Goal: Task Accomplishment & Management: Manage account settings

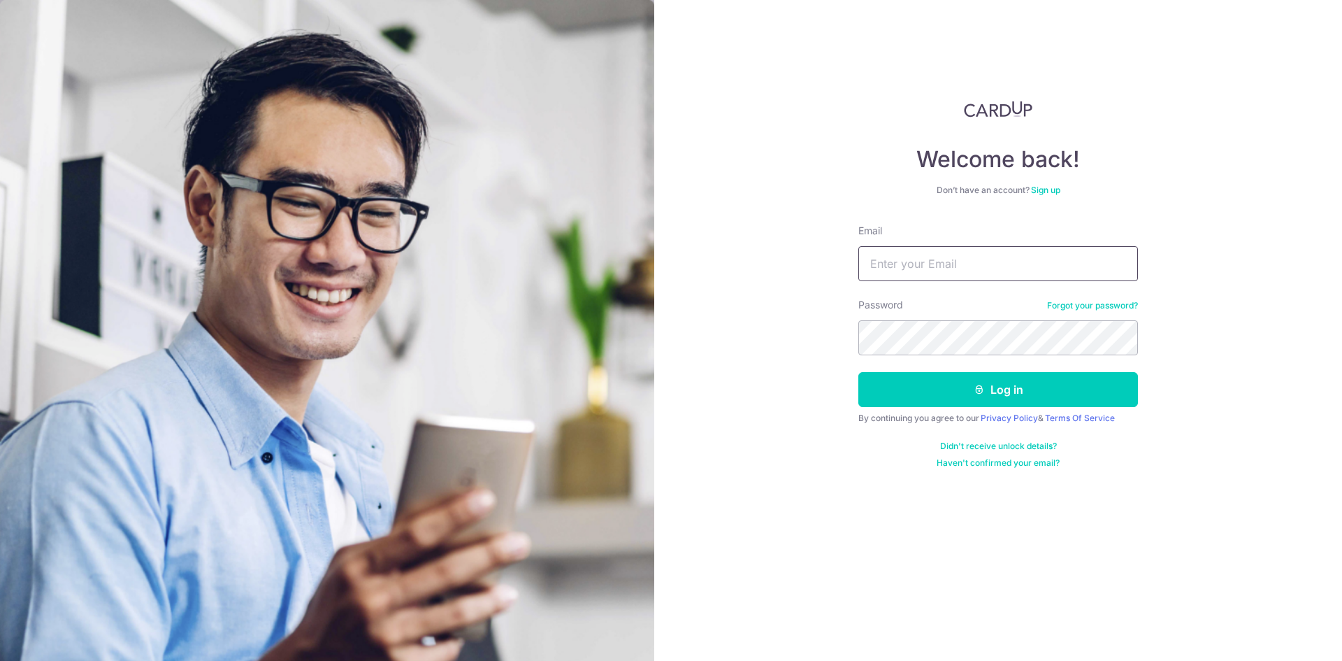
click at [985, 265] on input "Email" at bounding box center [999, 263] width 280 height 35
click at [1066, 306] on link "Forgot your password?" at bounding box center [1092, 305] width 91 height 11
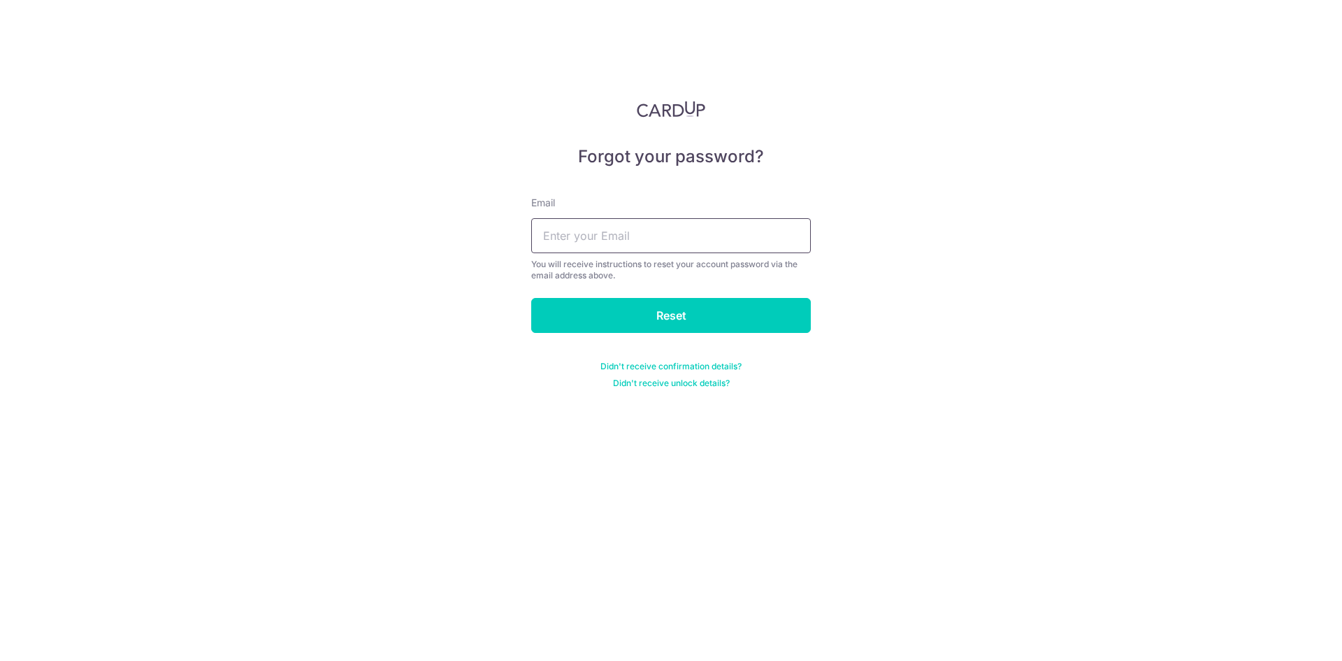
click at [583, 245] on input "text" at bounding box center [671, 235] width 280 height 35
type input "[EMAIL_ADDRESS][DOMAIN_NAME]"
click at [531, 298] on input "Reset" at bounding box center [671, 315] width 280 height 35
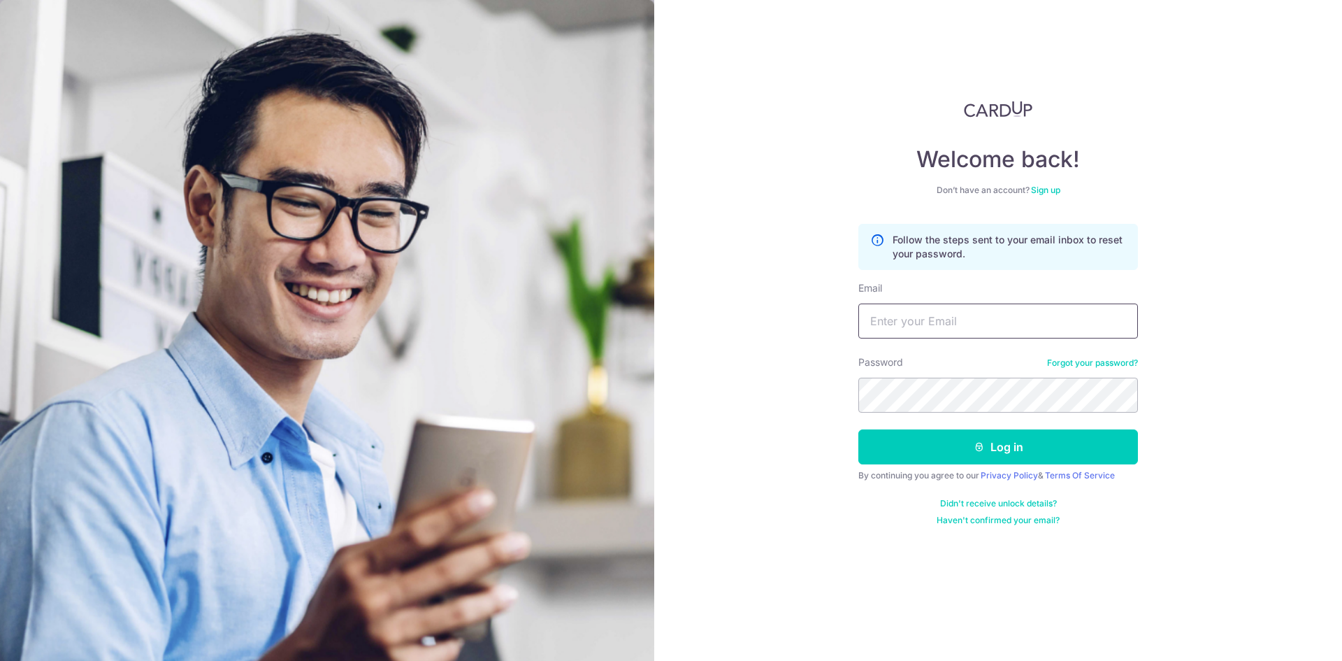
click at [1058, 311] on input "Email" at bounding box center [999, 320] width 280 height 35
type input "sun.wenbin@outlook.com"
click at [859, 429] on button "Log in" at bounding box center [999, 446] width 280 height 35
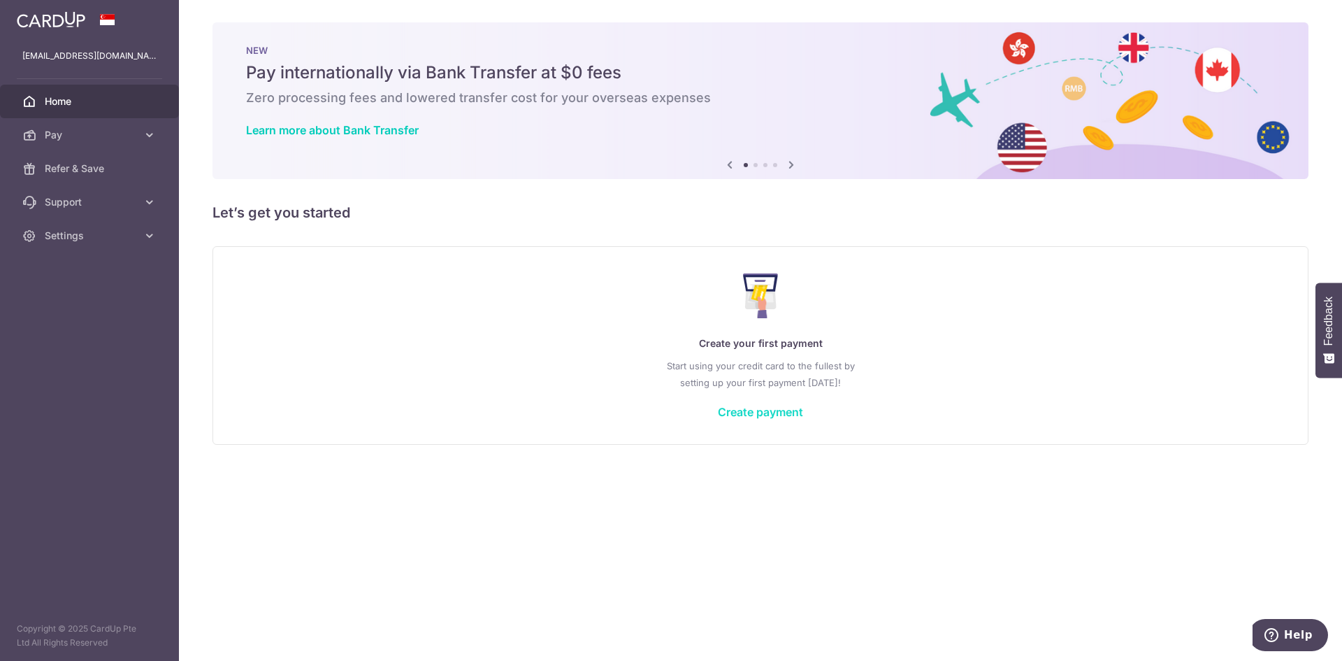
click at [783, 408] on link "Create payment" at bounding box center [760, 412] width 85 height 14
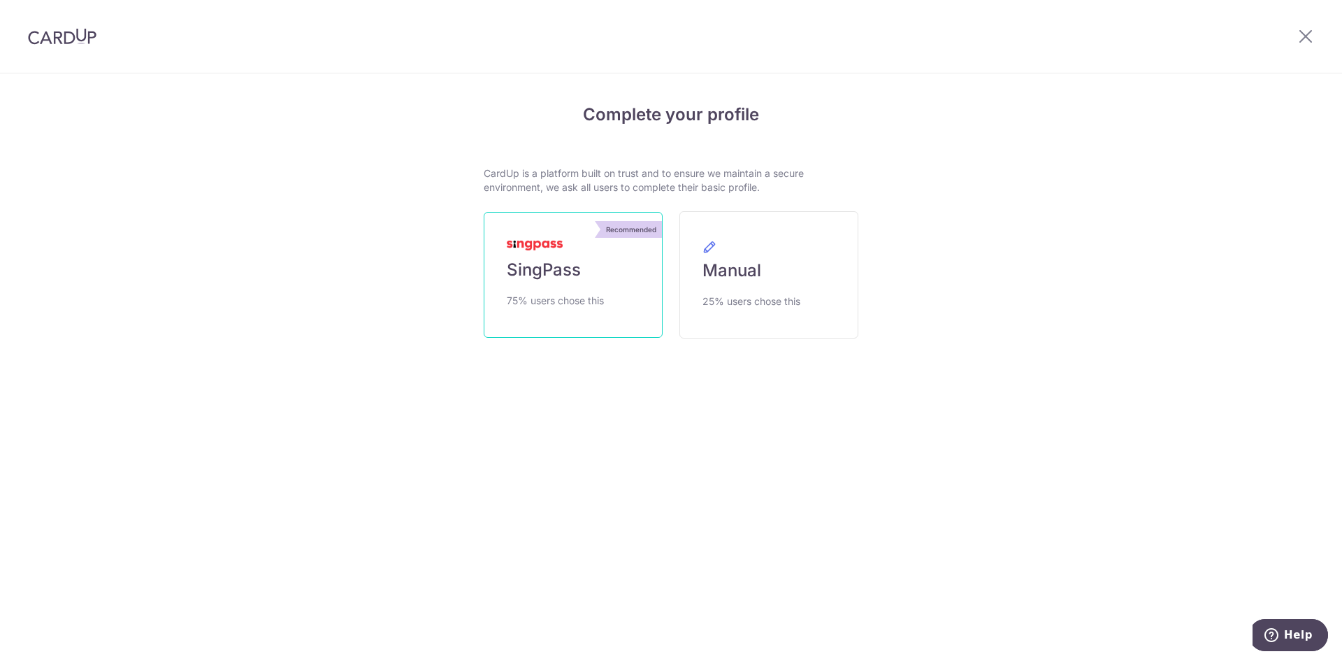
click at [552, 275] on span "SingPass" at bounding box center [544, 270] width 74 height 22
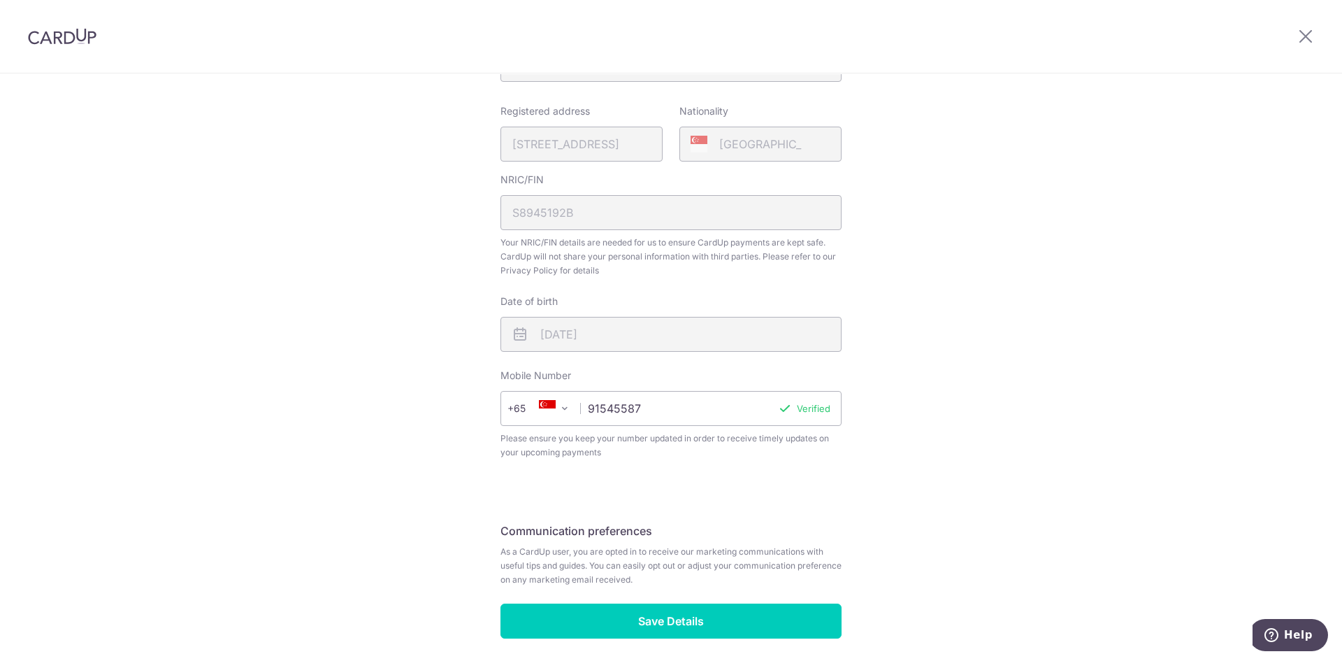
scroll to position [375, 0]
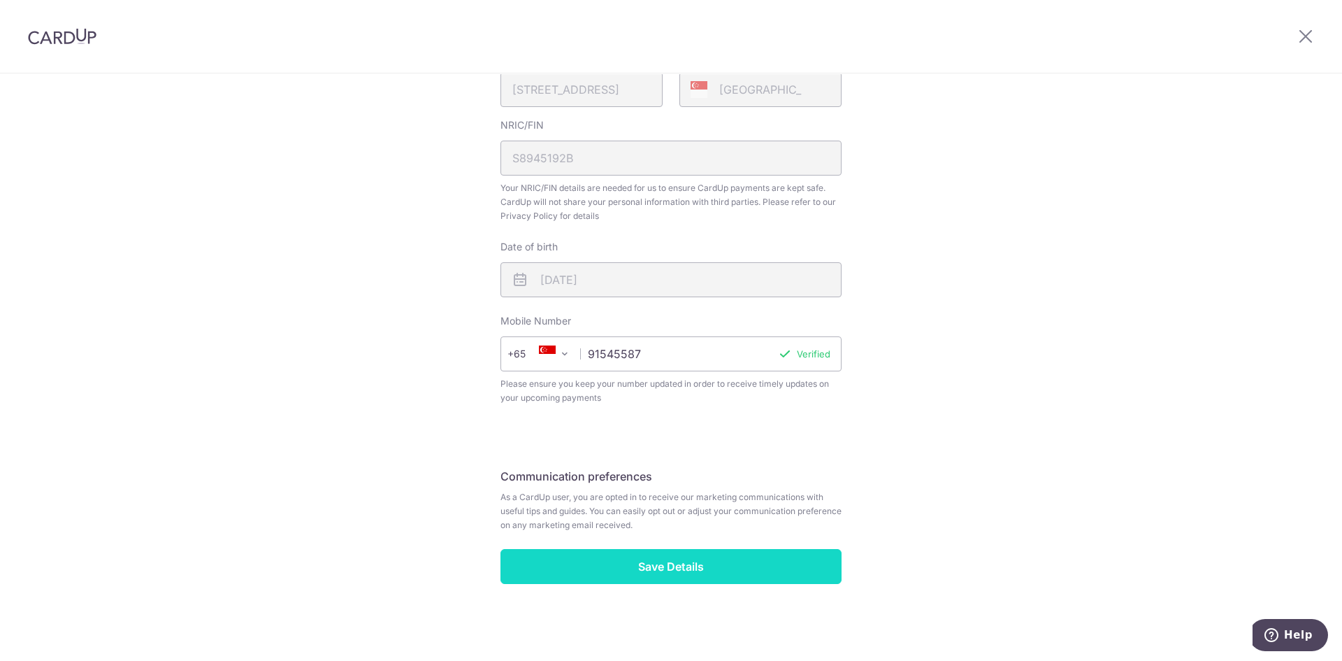
click at [691, 564] on input "Save Details" at bounding box center [671, 566] width 341 height 35
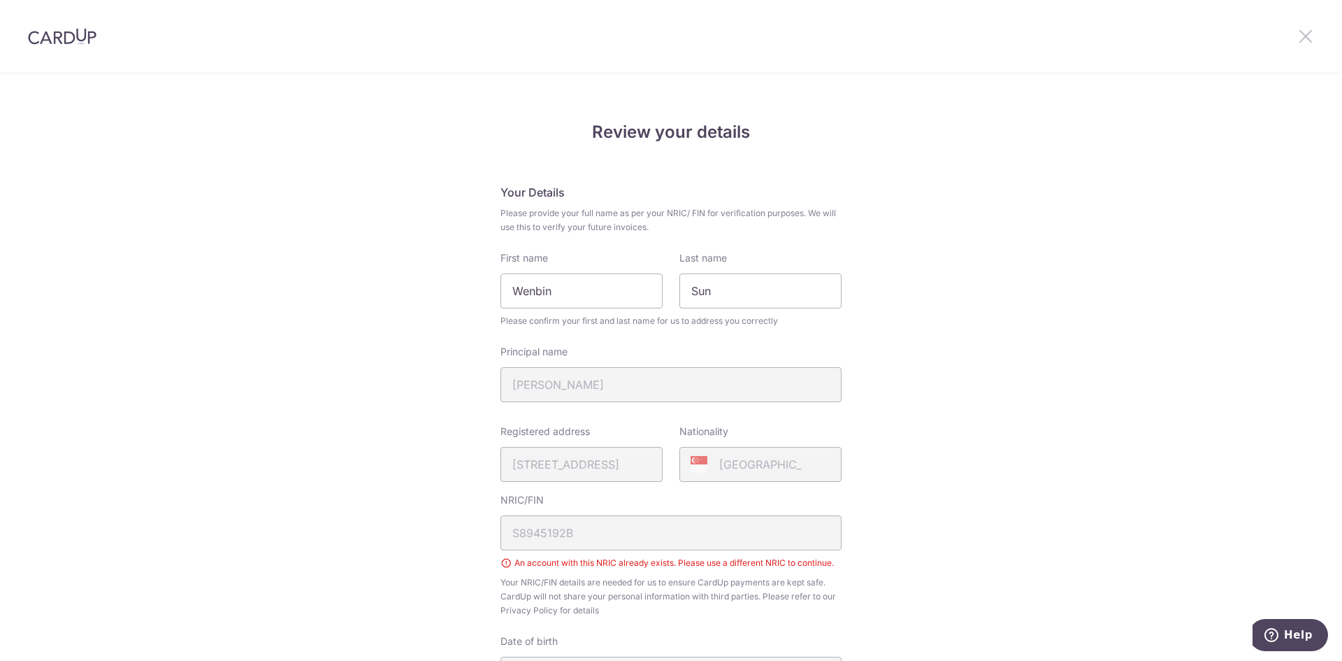
click at [1299, 36] on icon at bounding box center [1306, 35] width 17 height 17
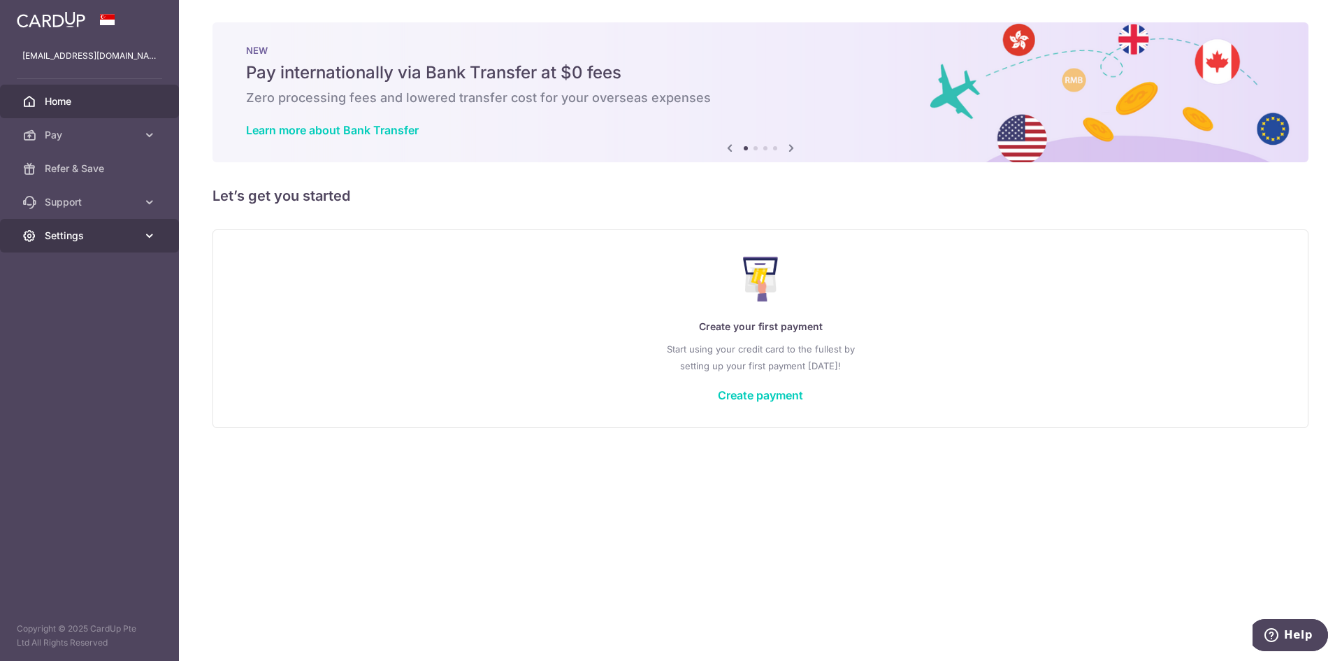
click at [80, 245] on link "Settings" at bounding box center [89, 236] width 179 height 34
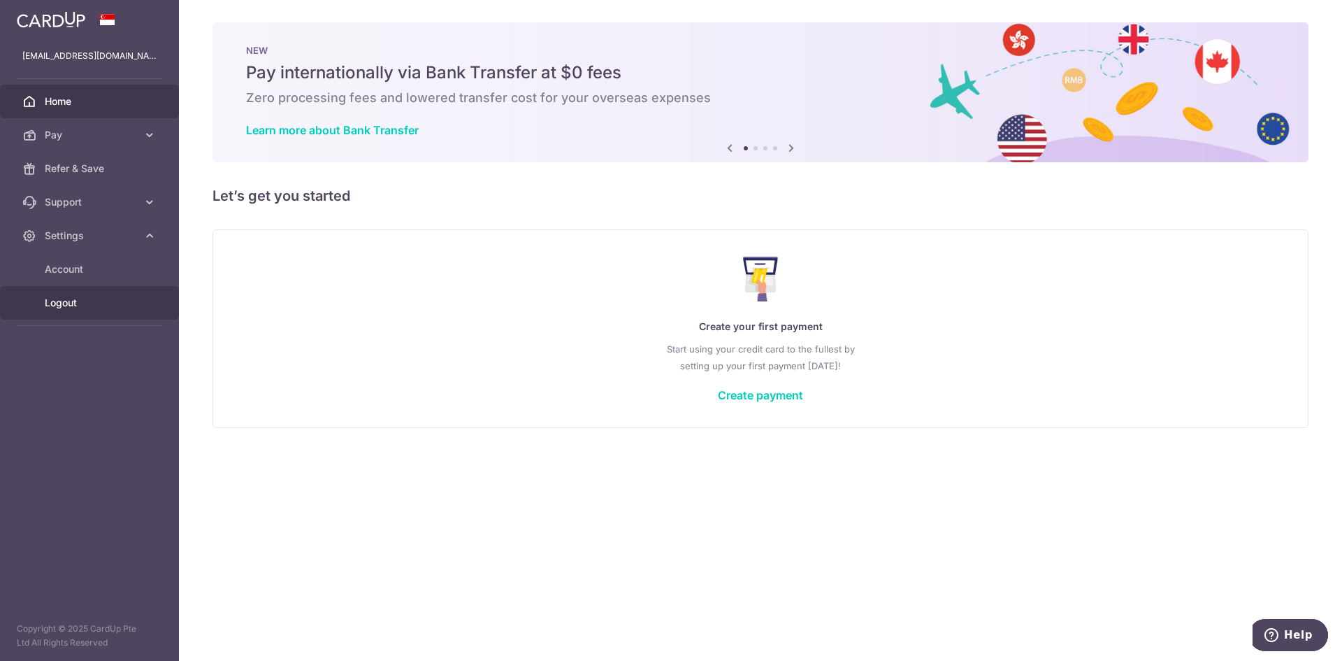
click at [59, 307] on span "Logout" at bounding box center [91, 303] width 92 height 14
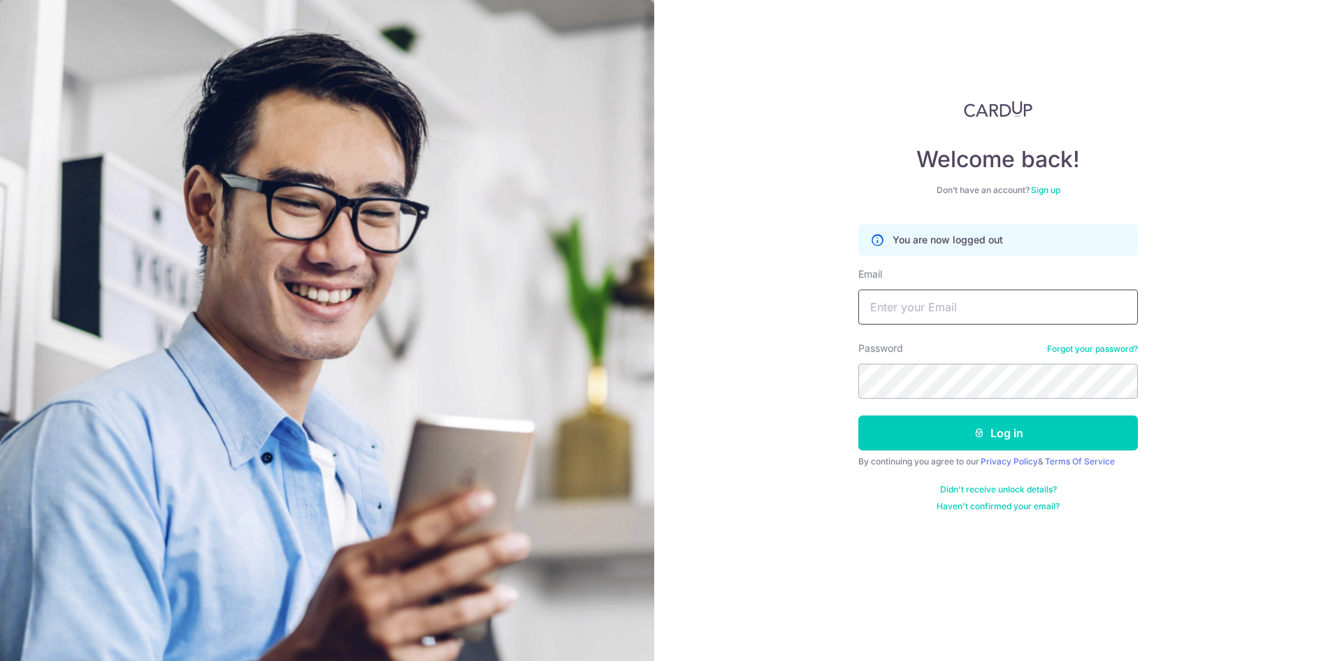
click at [1001, 306] on input "Email" at bounding box center [999, 306] width 280 height 35
type input "[EMAIL_ADDRESS][DOMAIN_NAME]"
click at [859, 415] on button "Log in" at bounding box center [999, 432] width 280 height 35
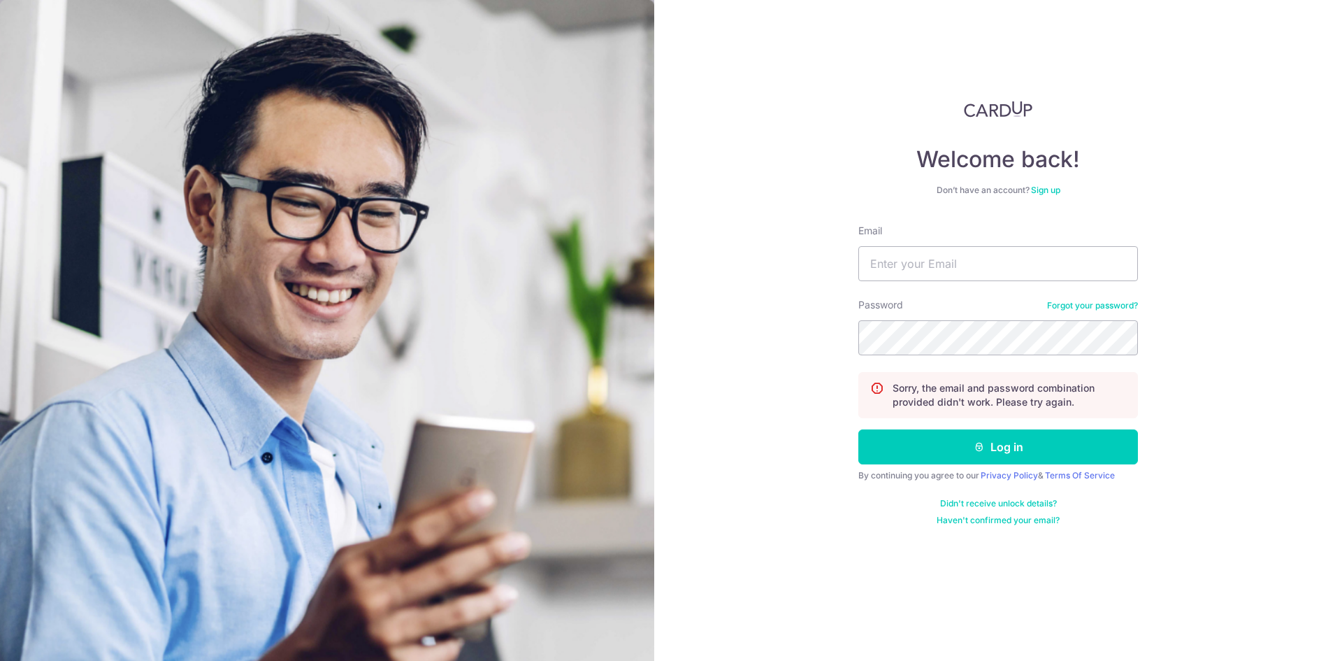
click at [1103, 302] on link "Forgot your password?" at bounding box center [1092, 305] width 91 height 11
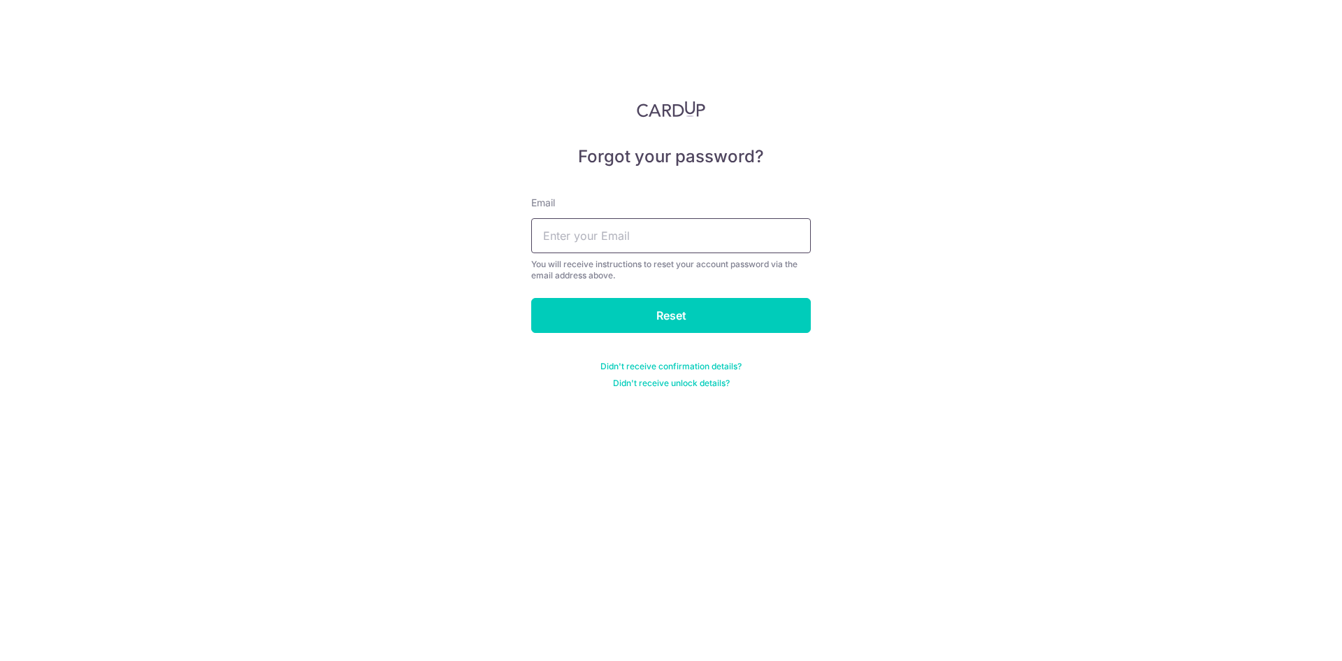
click at [719, 236] on input "text" at bounding box center [671, 235] width 280 height 35
click at [665, 334] on form "Email wb You will receive instructions to reset your account password via the e…" at bounding box center [671, 284] width 280 height 210
click at [650, 220] on input "wb" at bounding box center [671, 235] width 280 height 35
type input "[EMAIL_ADDRESS][DOMAIN_NAME]"
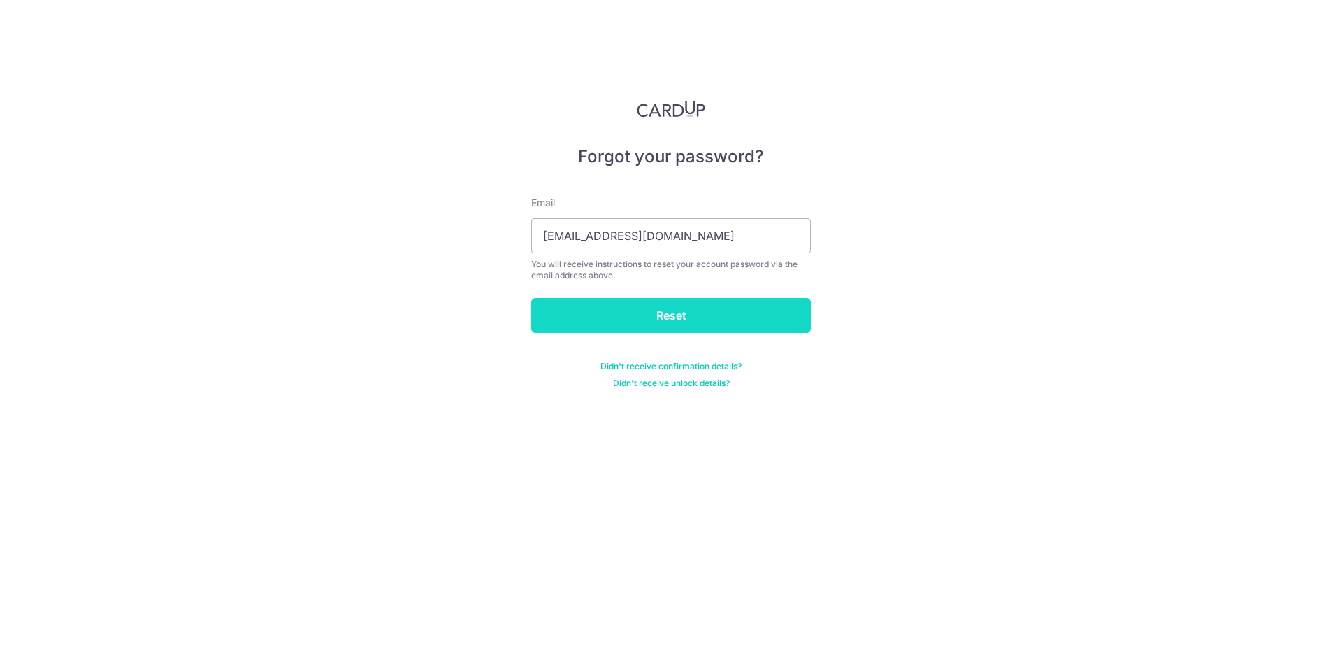
click at [654, 321] on input "Reset" at bounding box center [671, 315] width 280 height 35
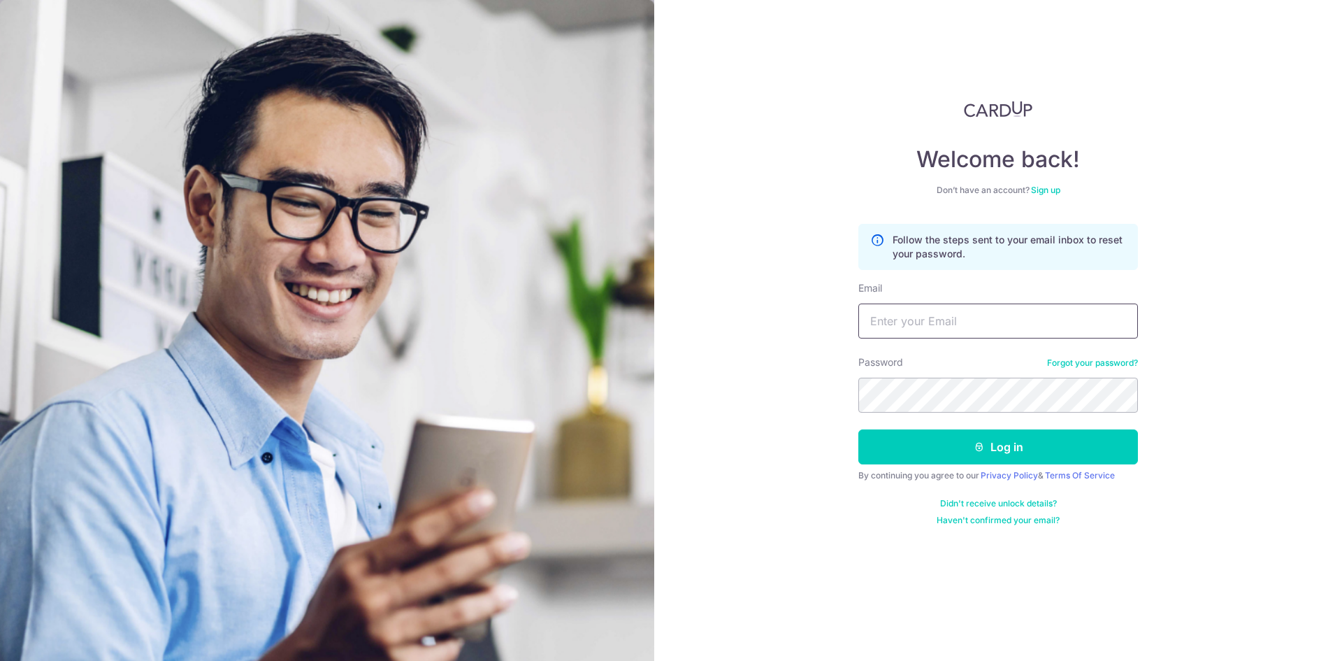
click at [1001, 317] on input "Email" at bounding box center [999, 320] width 280 height 35
type input "[EMAIL_ADDRESS][DOMAIN_NAME]"
click at [859, 429] on button "Log in" at bounding box center [999, 446] width 280 height 35
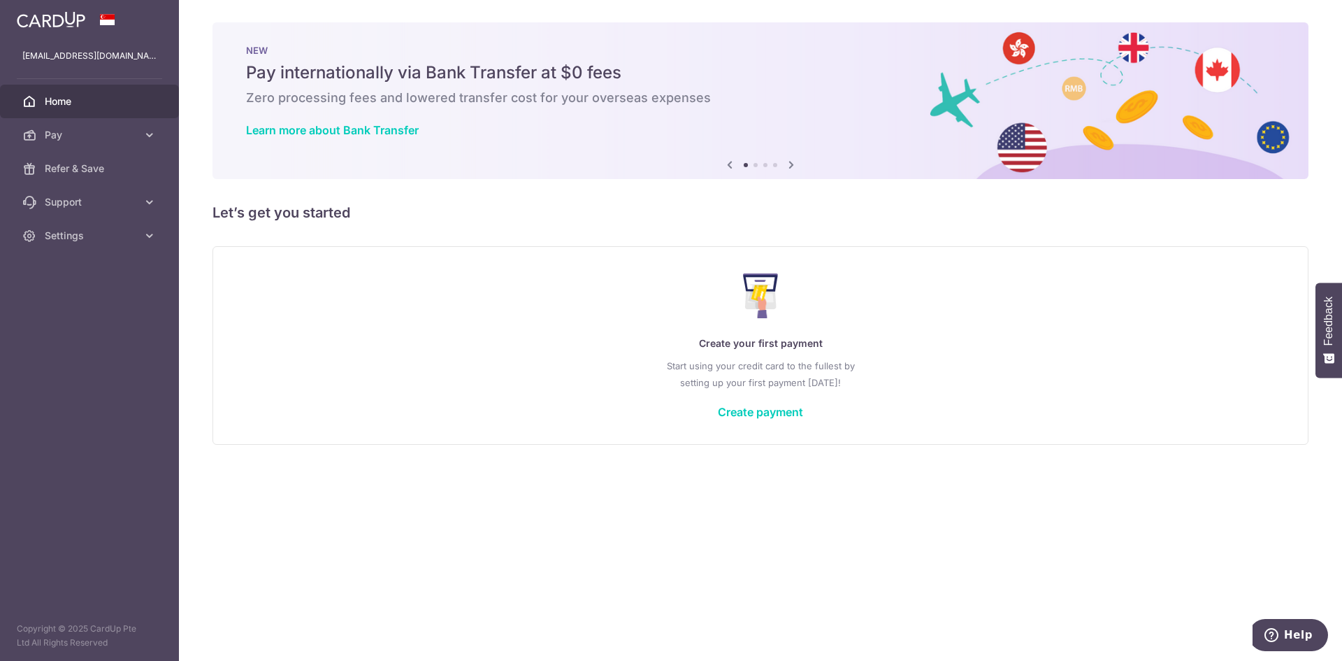
drag, startPoint x: 677, startPoint y: 387, endPoint x: 693, endPoint y: 392, distance: 16.6
click at [677, 387] on p "Start using your credit card to the fullest by setting up your first payment [D…" at bounding box center [760, 374] width 1039 height 34
click at [750, 403] on div "Create your first payment Start using your credit card to the fullest by settin…" at bounding box center [760, 345] width 1061 height 166
click at [752, 424] on div "Create your first payment Start using your credit card to the fullest by settin…" at bounding box center [760, 345] width 1061 height 166
click at [753, 414] on link "Create payment" at bounding box center [760, 412] width 85 height 14
